Goal: Transaction & Acquisition: Purchase product/service

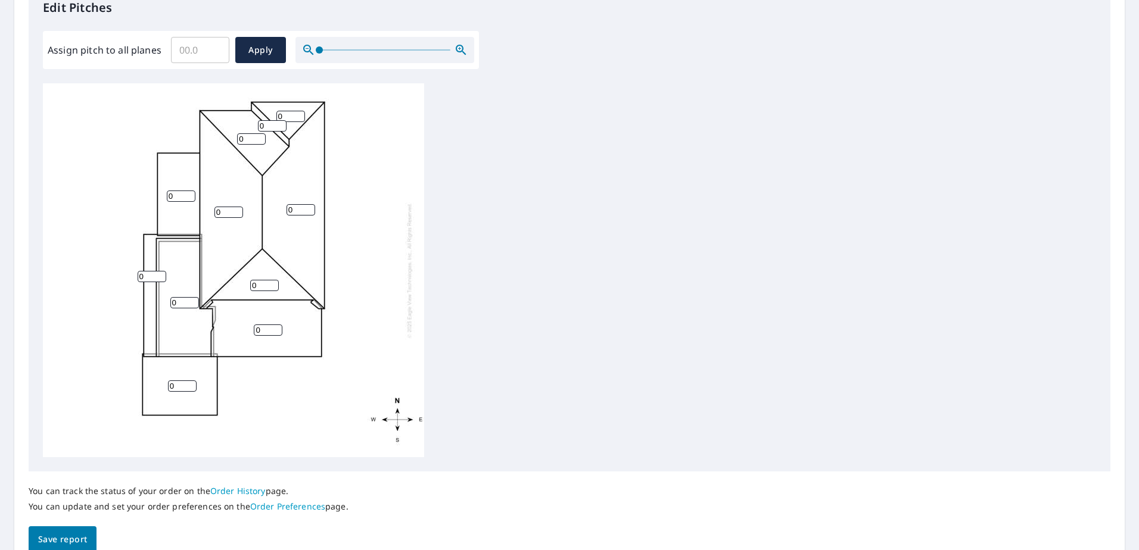
scroll to position [392, 0]
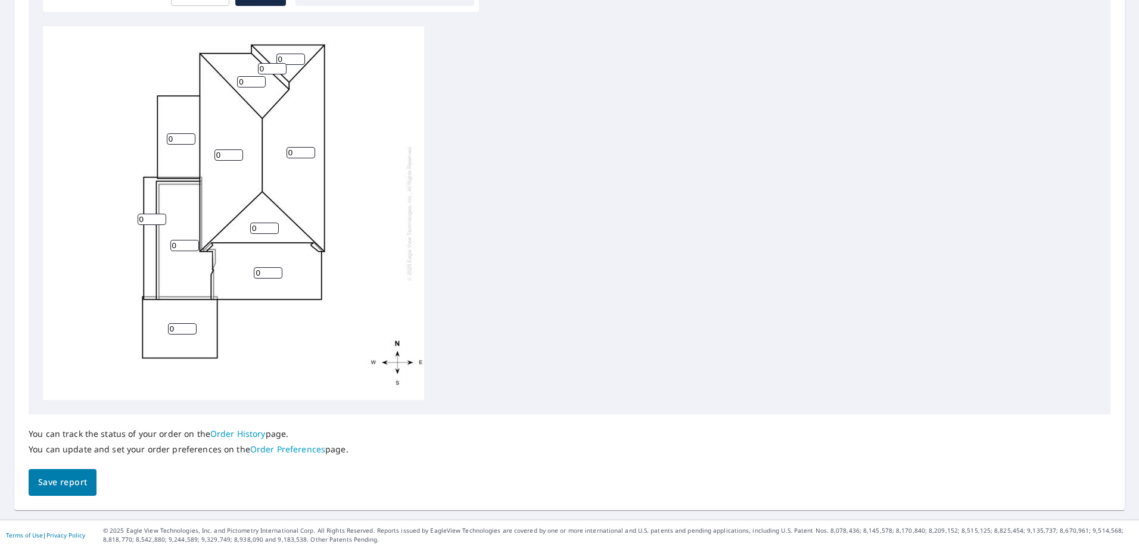
click at [52, 482] on span "Save report" at bounding box center [62, 482] width 49 height 15
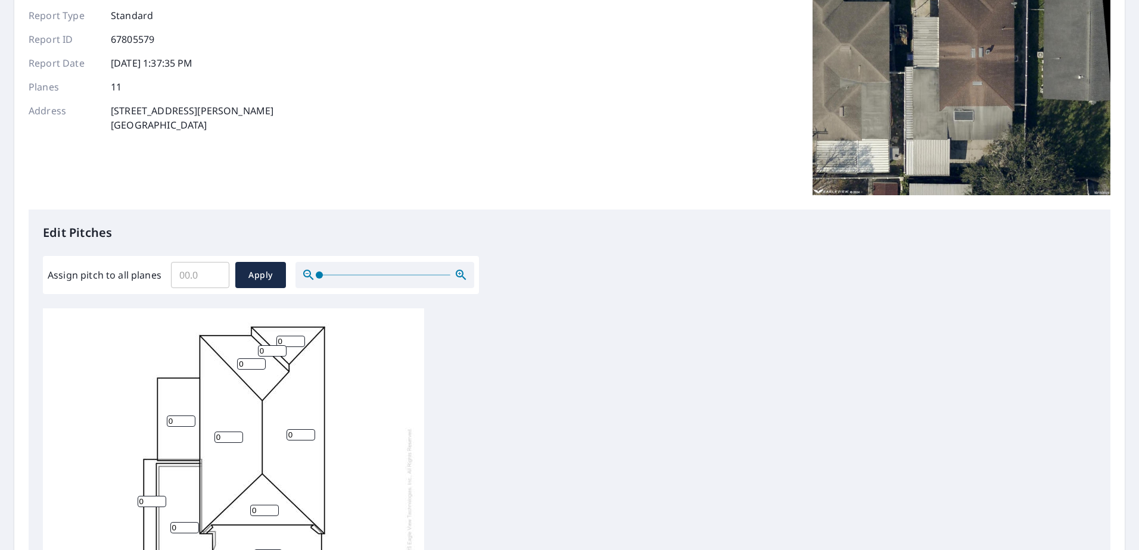
scroll to position [0, 0]
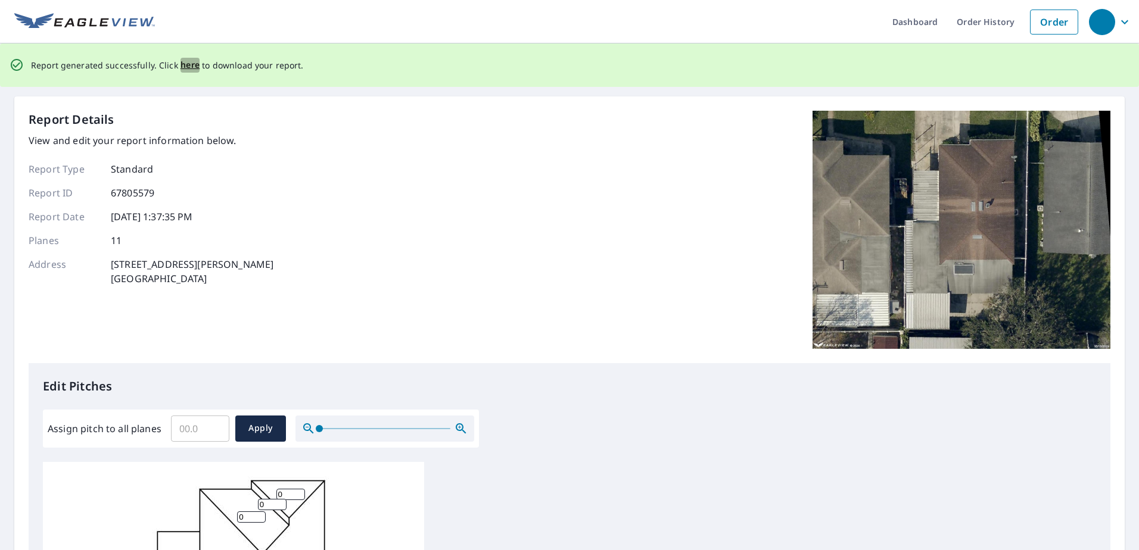
drag, startPoint x: 190, startPoint y: 68, endPoint x: 240, endPoint y: 82, distance: 51.7
click at [189, 68] on span "here" at bounding box center [190, 65] width 20 height 15
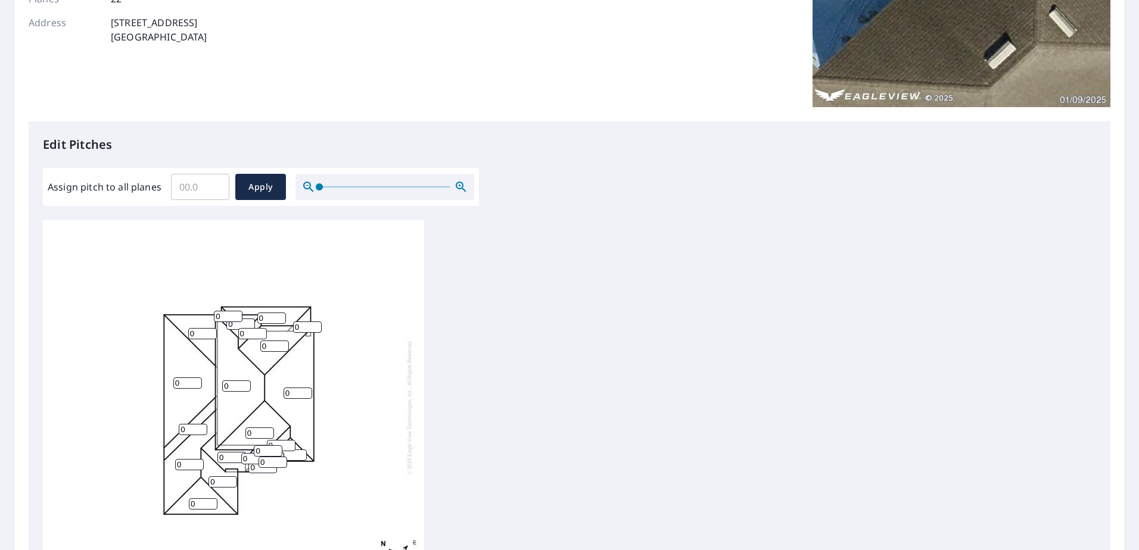
scroll to position [392, 0]
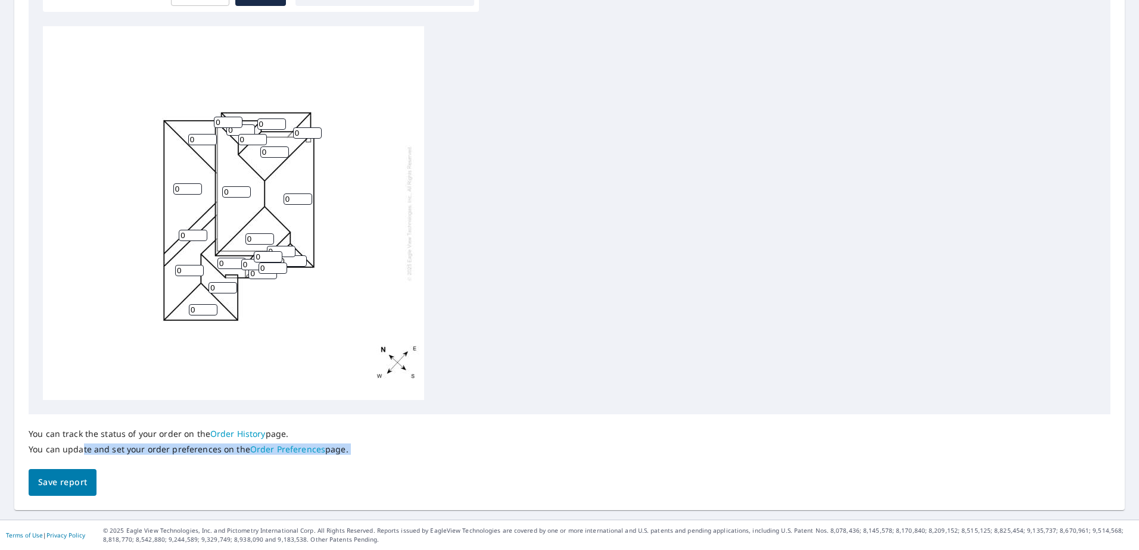
click at [83, 470] on div "You can track the status of your order on the Order History page. You can updat…" at bounding box center [570, 456] width 1082 height 82
drag, startPoint x: 83, startPoint y: 470, endPoint x: 91, endPoint y: 476, distance: 9.4
click at [84, 475] on button "Save report" at bounding box center [63, 482] width 68 height 27
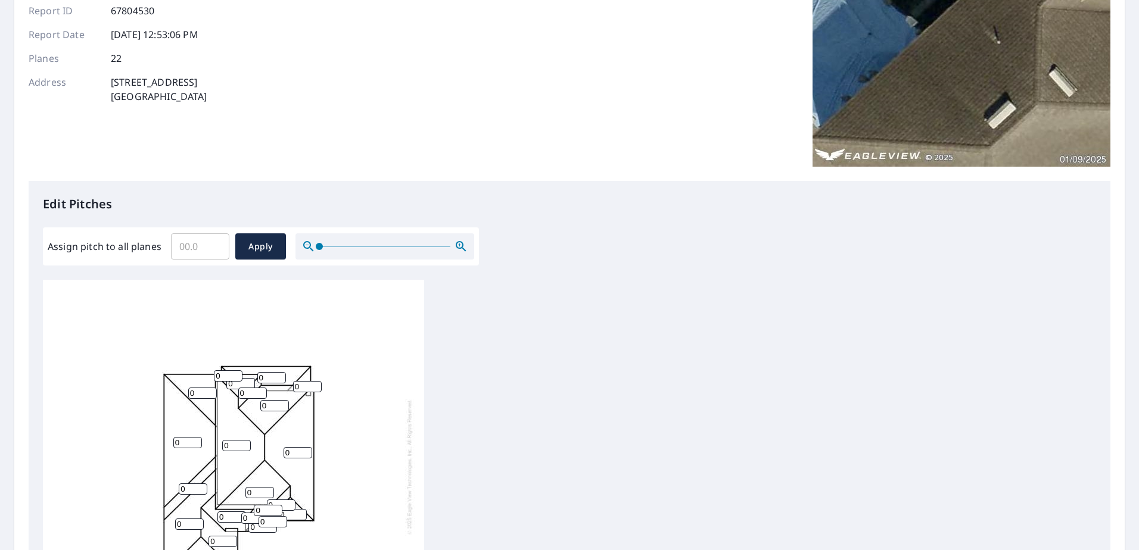
scroll to position [0, 0]
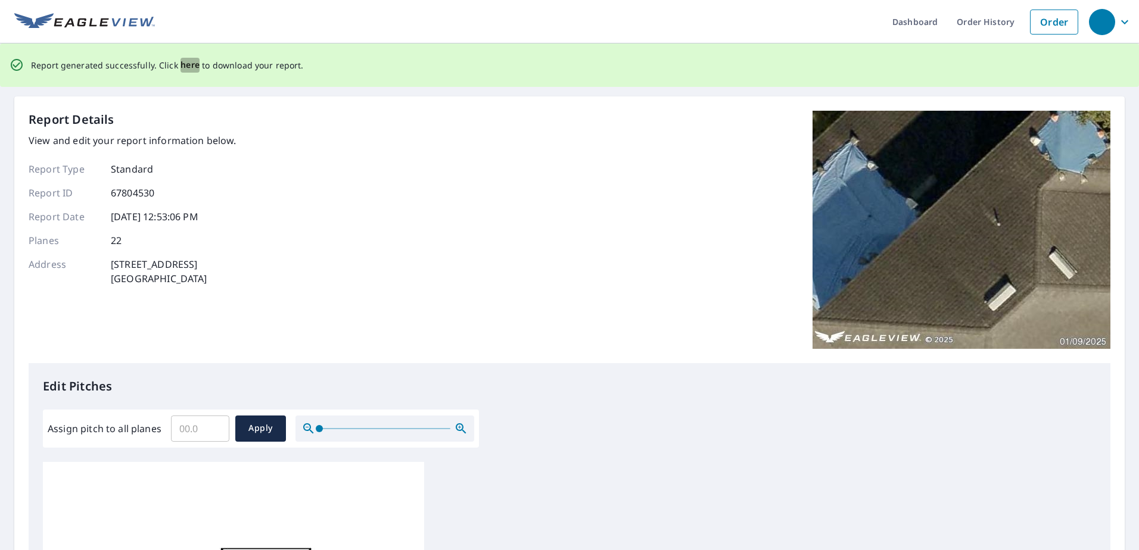
click at [187, 63] on span "here" at bounding box center [190, 65] width 20 height 15
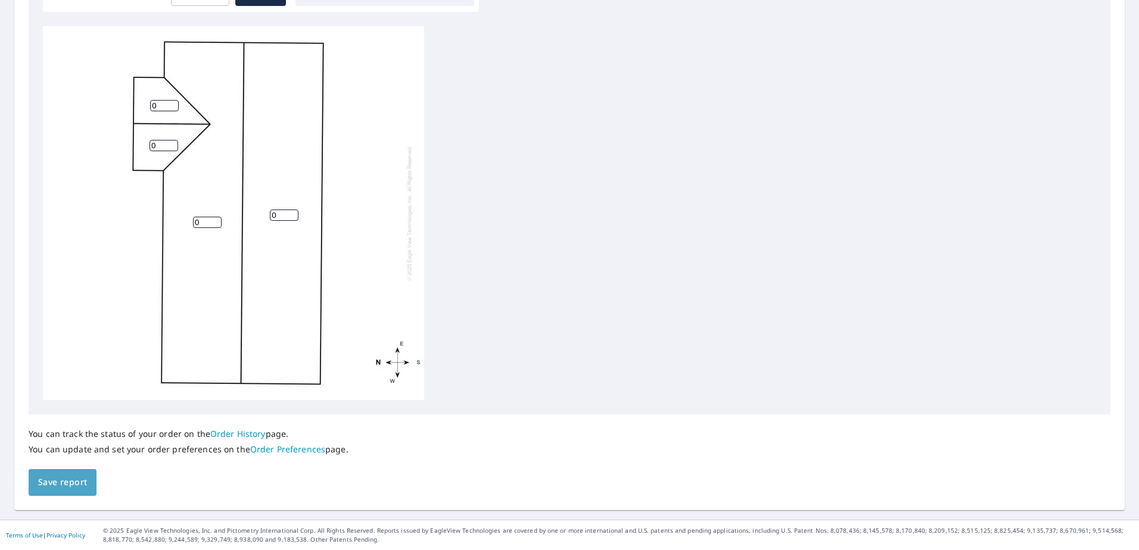
drag, startPoint x: 65, startPoint y: 487, endPoint x: 157, endPoint y: 458, distance: 96.1
click at [72, 485] on span "Save report" at bounding box center [62, 482] width 49 height 15
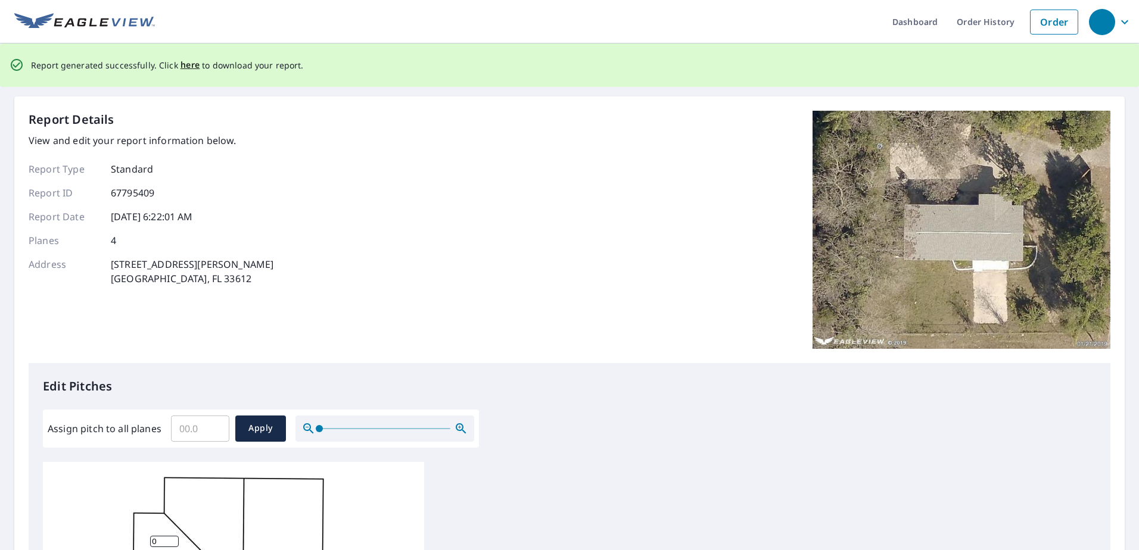
drag, startPoint x: 185, startPoint y: 67, endPoint x: 244, endPoint y: 70, distance: 59.0
click at [185, 67] on span "here" at bounding box center [190, 65] width 20 height 15
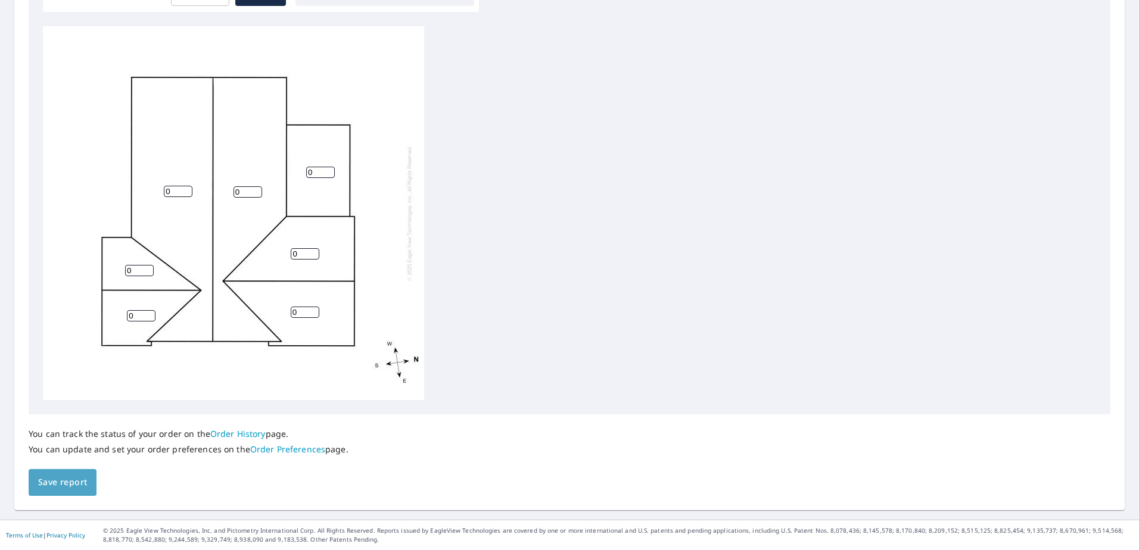
drag, startPoint x: 61, startPoint y: 488, endPoint x: 88, endPoint y: 485, distance: 27.0
click at [63, 491] on button "Save report" at bounding box center [63, 482] width 68 height 27
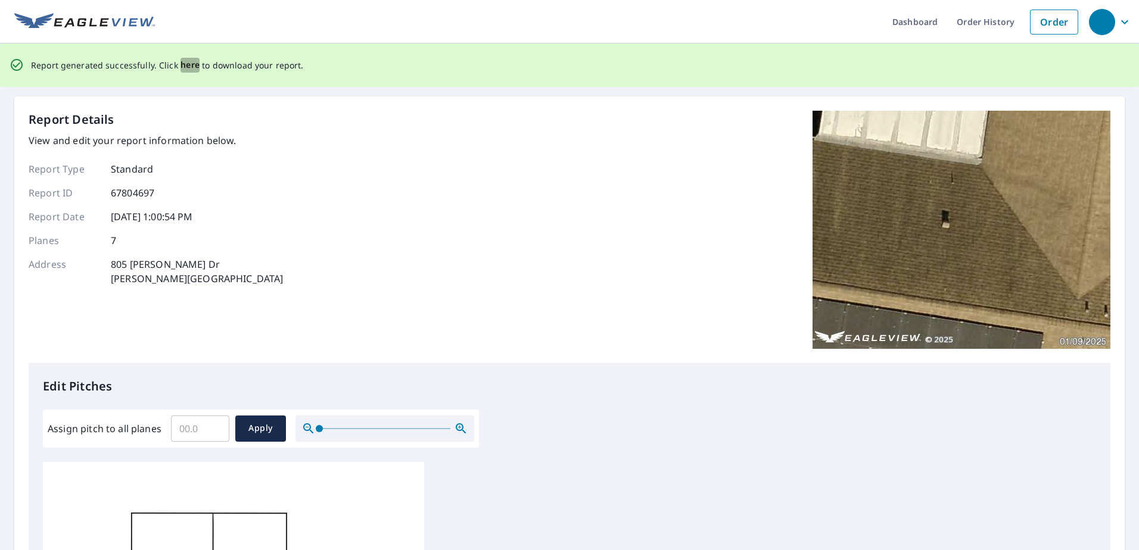
click at [188, 64] on span "here" at bounding box center [190, 65] width 20 height 15
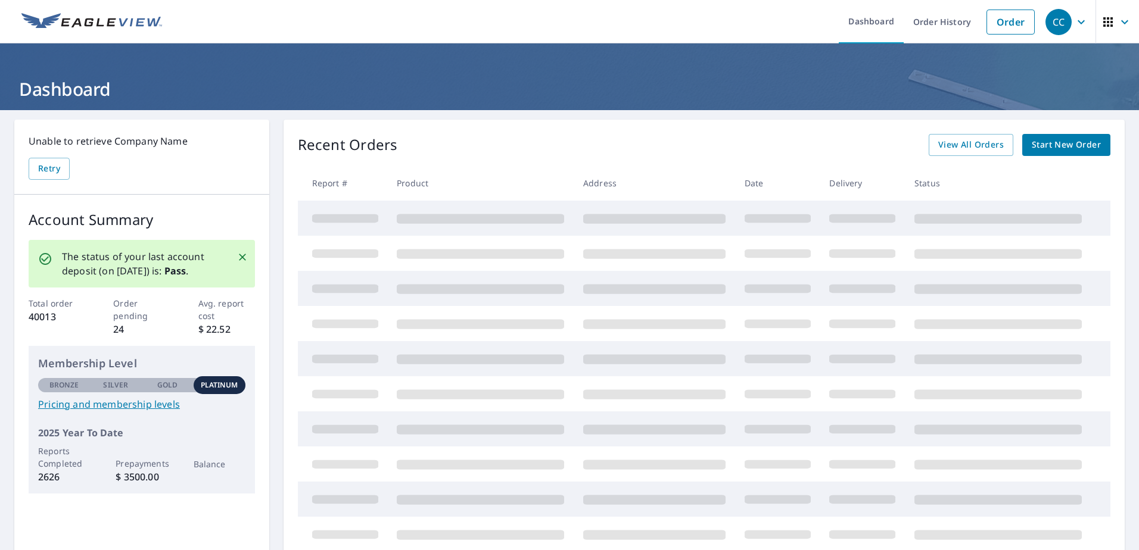
click at [1047, 147] on span "Start New Order" at bounding box center [1065, 145] width 69 height 15
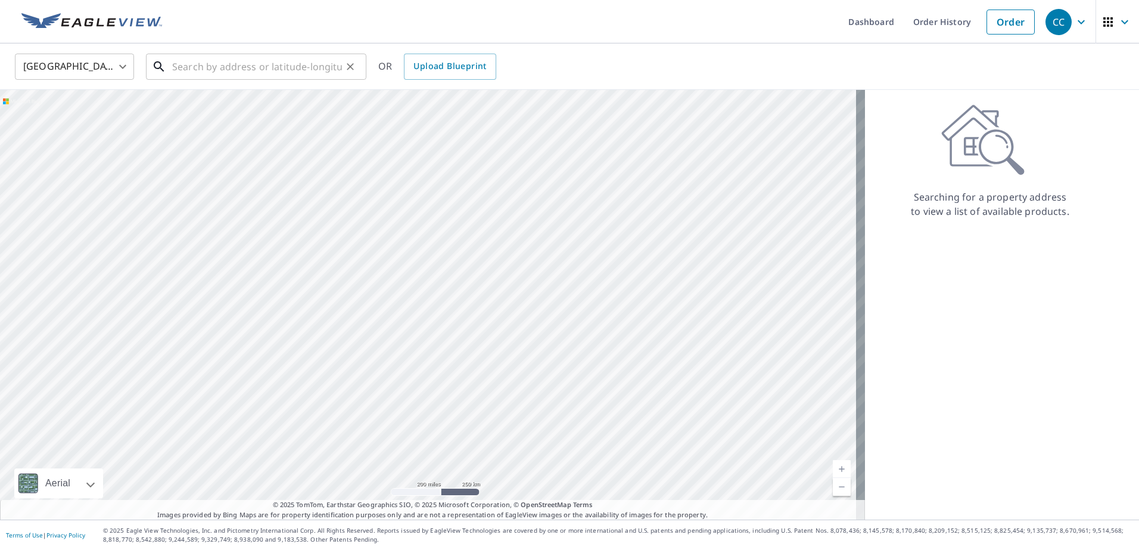
click at [194, 77] on input "text" at bounding box center [257, 66] width 170 height 33
paste input "[STREET_ADDRESS]"
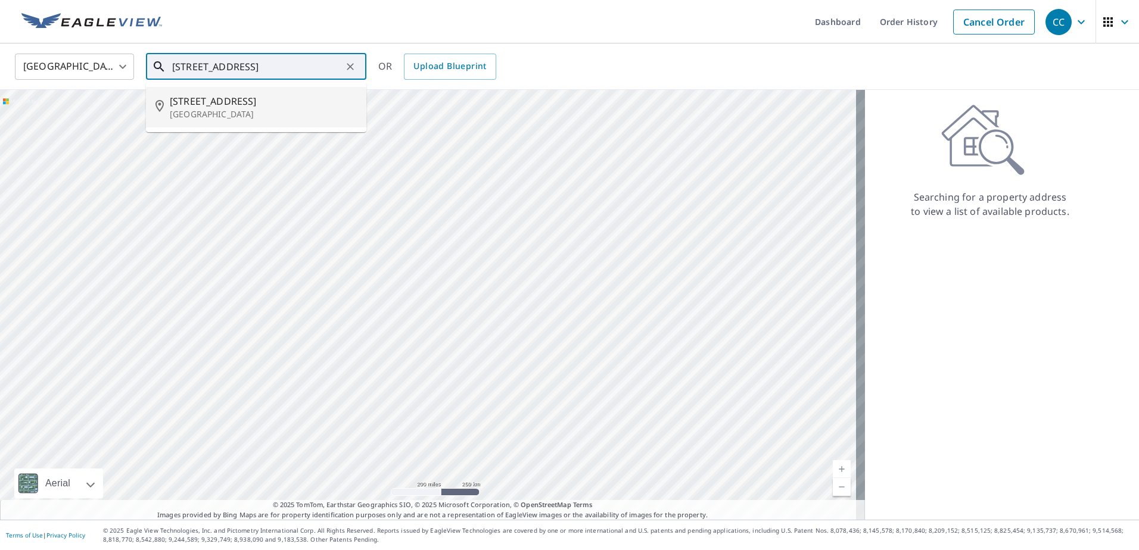
click at [208, 94] on span "[STREET_ADDRESS]" at bounding box center [263, 101] width 187 height 14
type input "[STREET_ADDRESS]"
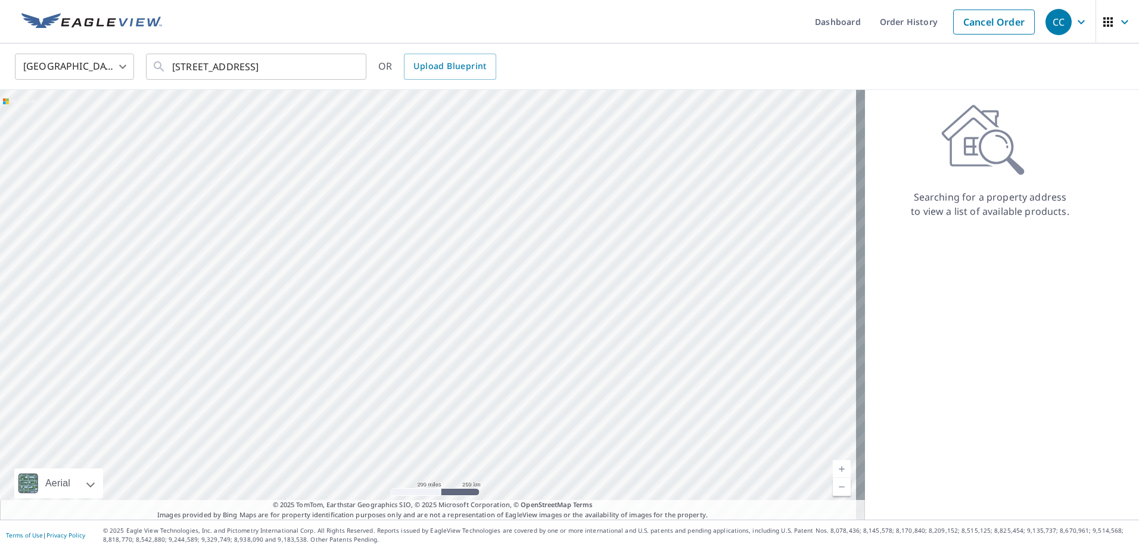
scroll to position [0, 0]
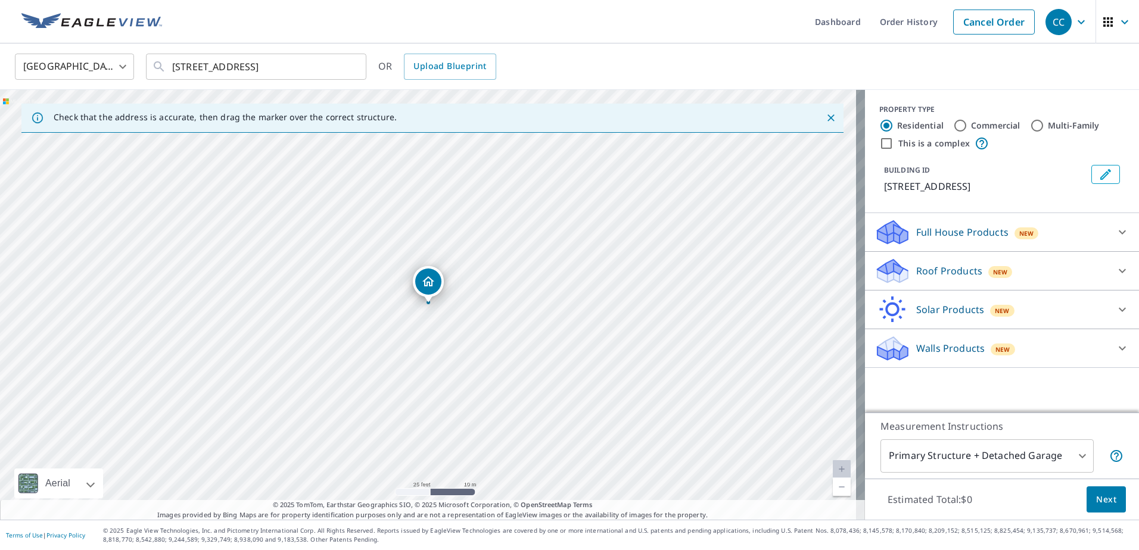
click at [903, 272] on div "Roof Products New" at bounding box center [990, 271] width 233 height 28
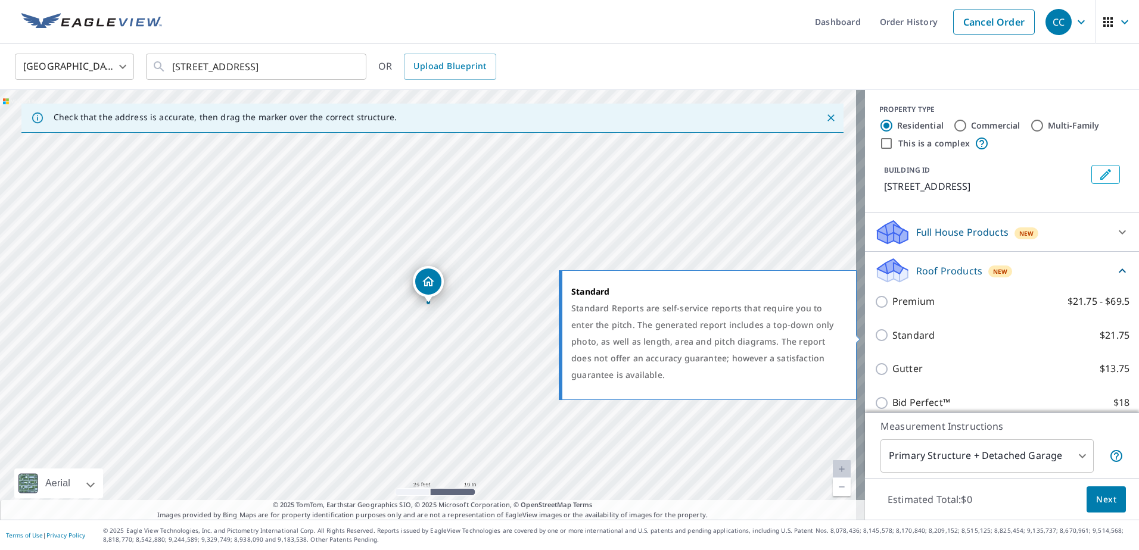
click at [905, 334] on p "Standard" at bounding box center [913, 335] width 42 height 15
click at [892, 334] on input "Standard $21.75" at bounding box center [883, 335] width 18 height 14
checkbox input "true"
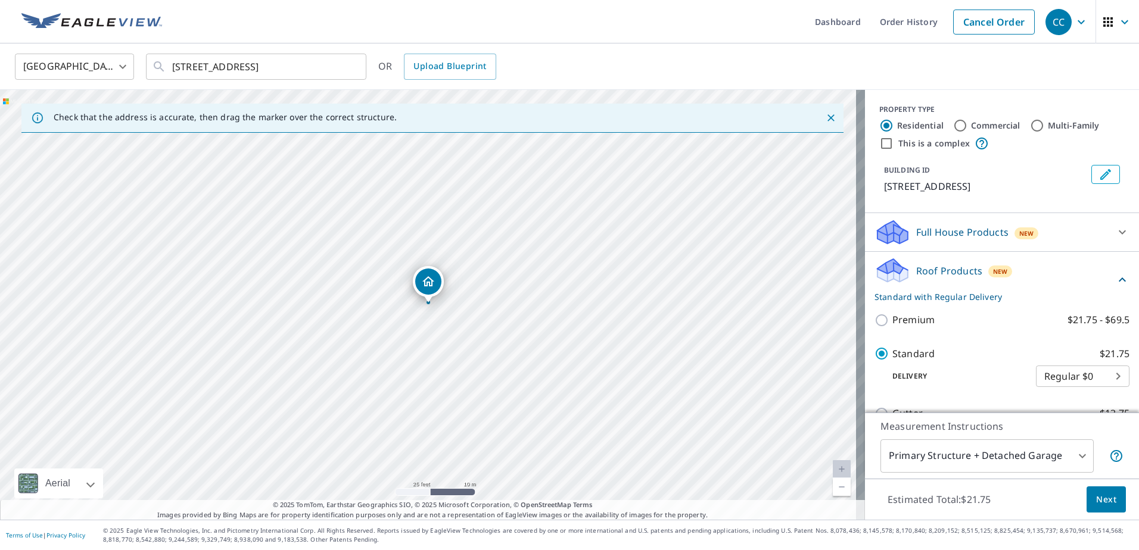
click at [994, 462] on body "CC CC Dashboard Order History Cancel Order CC [GEOGRAPHIC_DATA] US ​ [STREET_AD…" at bounding box center [569, 275] width 1139 height 550
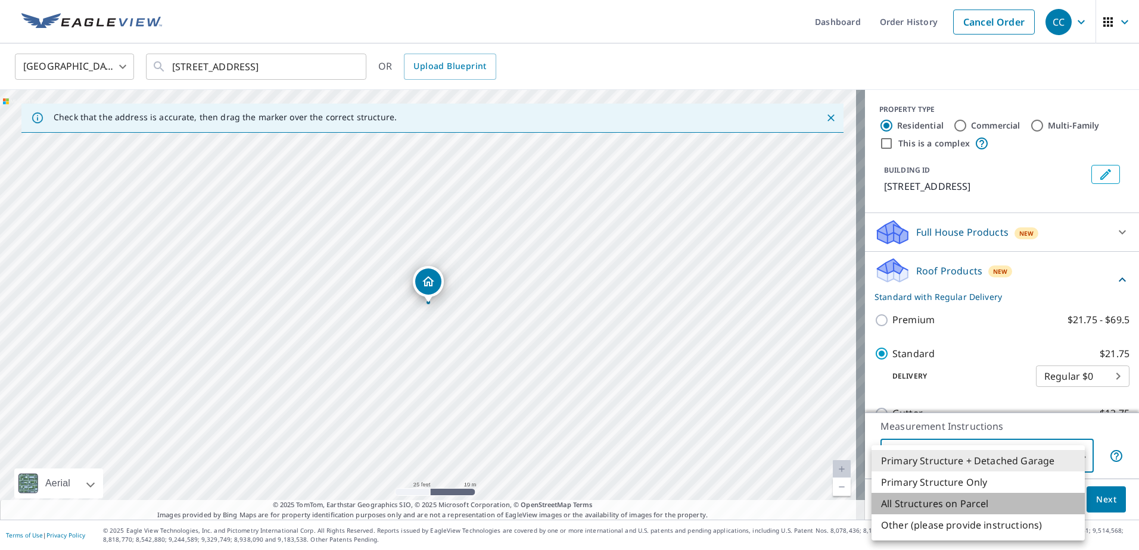
click at [958, 507] on li "All Structures on Parcel" at bounding box center [977, 503] width 213 height 21
type input "3"
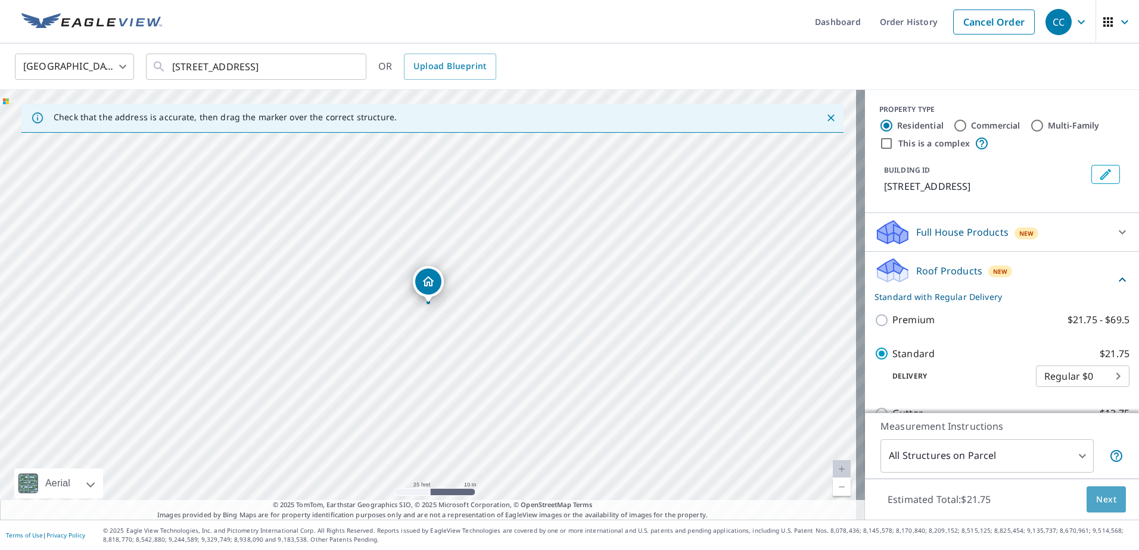
click at [1086, 504] on button "Next" at bounding box center [1105, 500] width 39 height 27
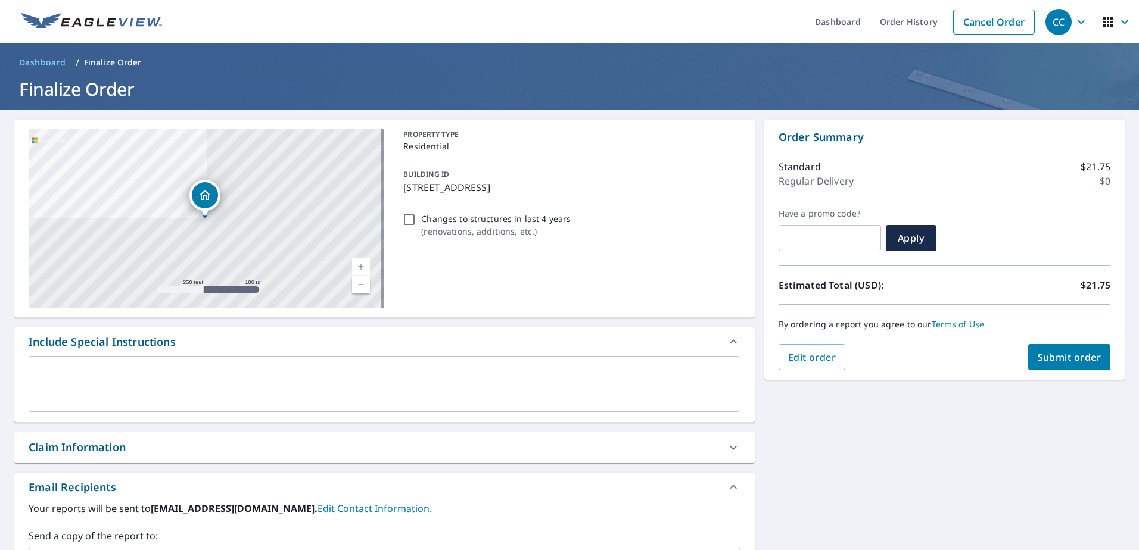
click at [175, 439] on div "Claim Information" at bounding box center [384, 447] width 740 height 30
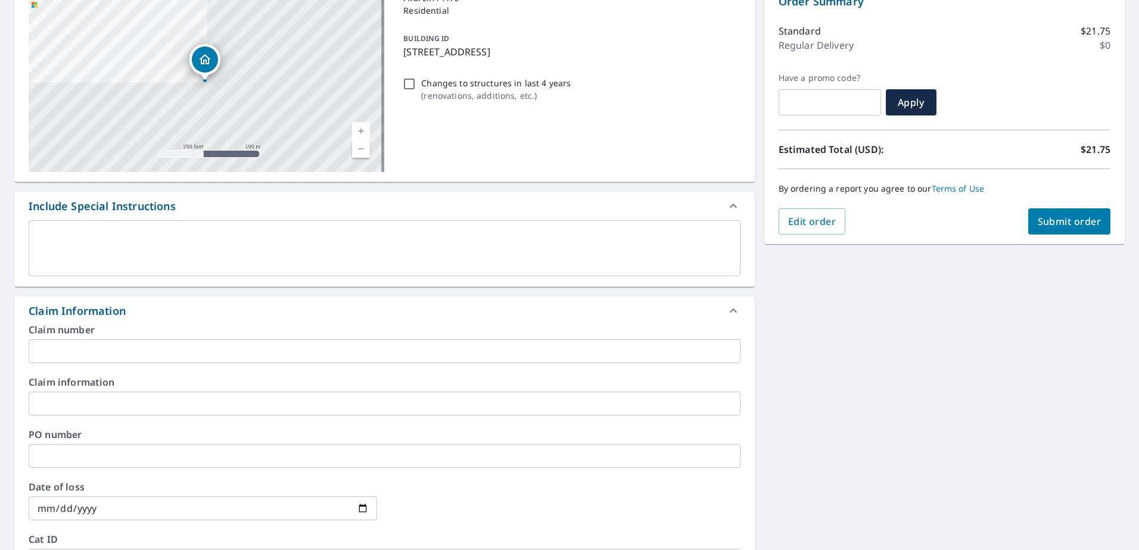
scroll to position [298, 0]
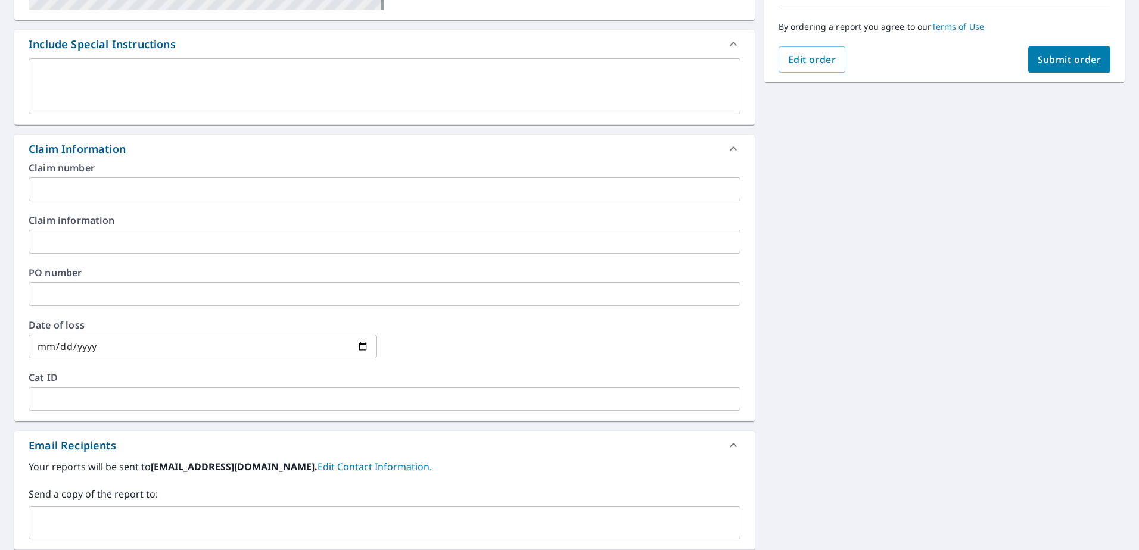
click at [129, 196] on input "text" at bounding box center [385, 189] width 712 height 24
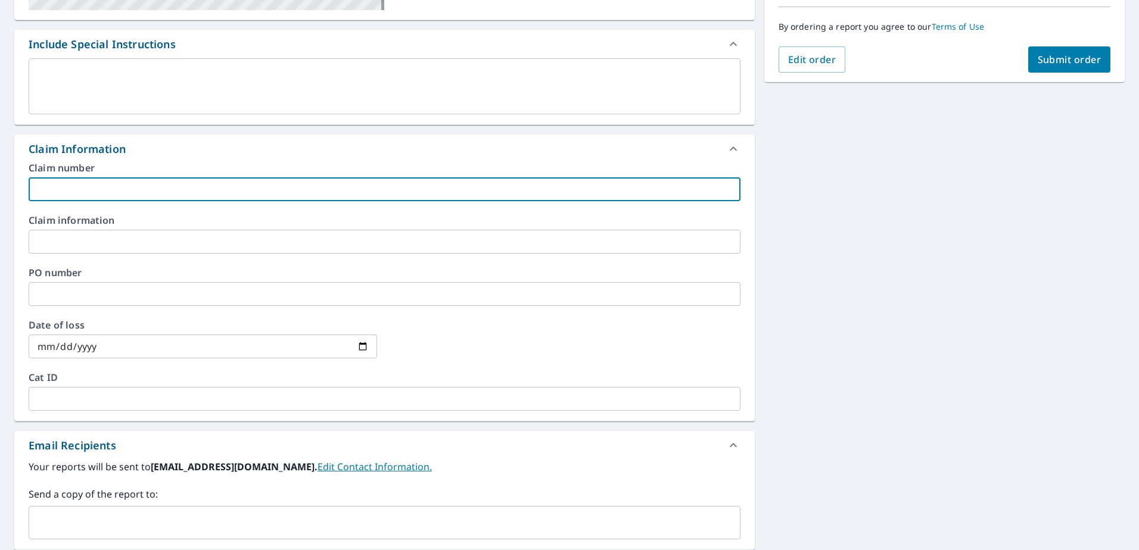
paste input "8159453"
type input "8159453 - [PERSON_NAME]"
click at [89, 520] on input "text" at bounding box center [375, 523] width 683 height 23
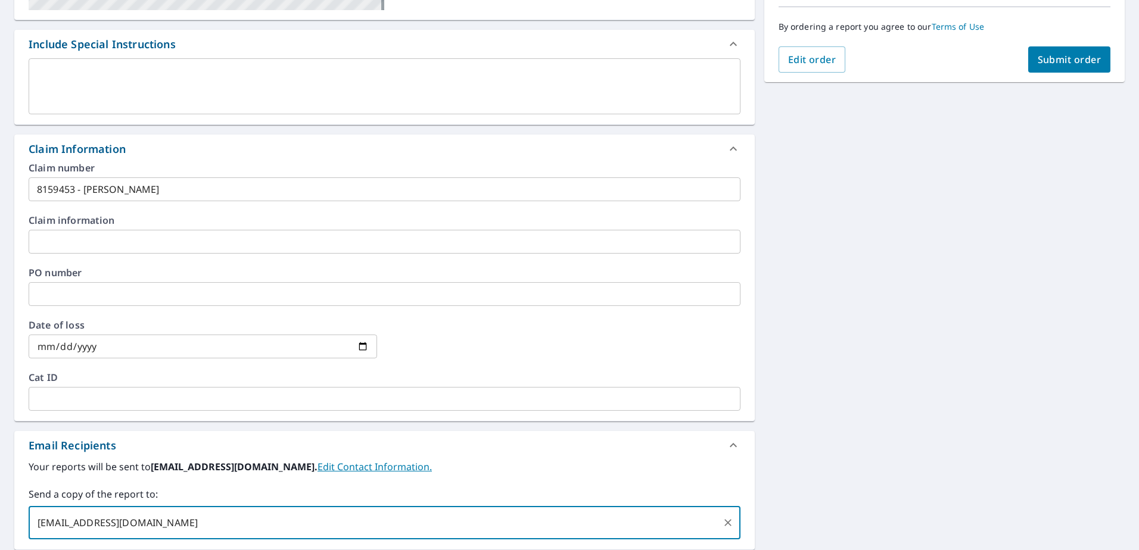
type input "[EMAIL_ADDRESS][DOMAIN_NAME]"
click at [1022, 267] on div "**********" at bounding box center [569, 244] width 1139 height 865
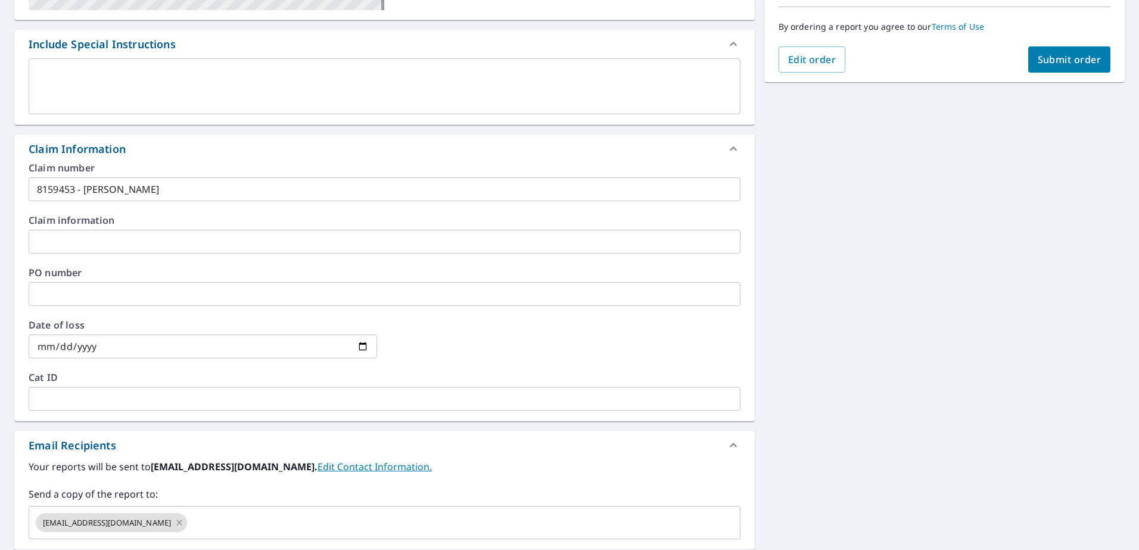
click at [1037, 55] on span "Submit order" at bounding box center [1069, 59] width 64 height 13
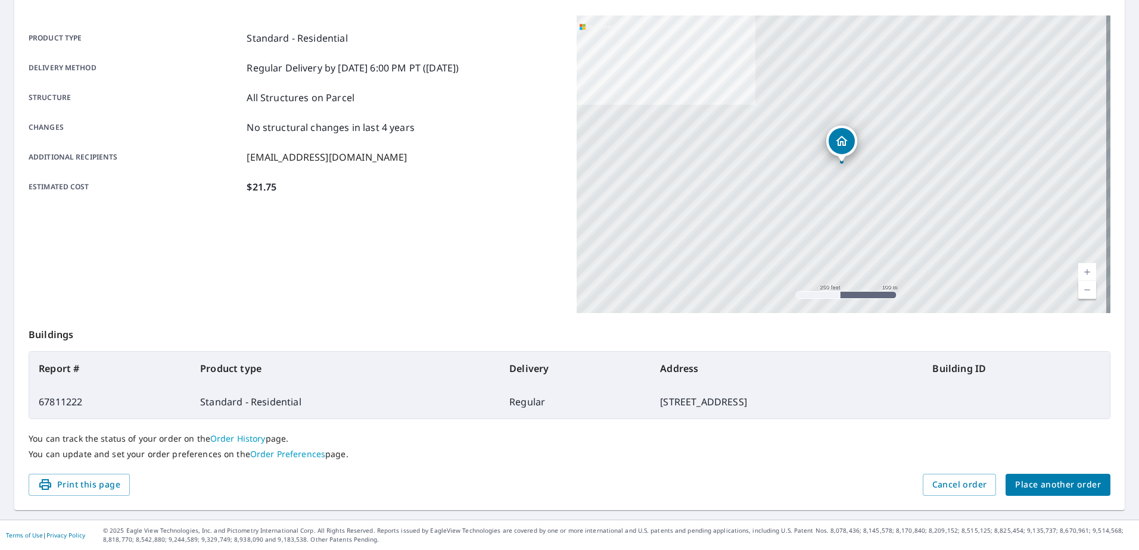
scroll to position [151, 0]
